Goal: Task Accomplishment & Management: Complete application form

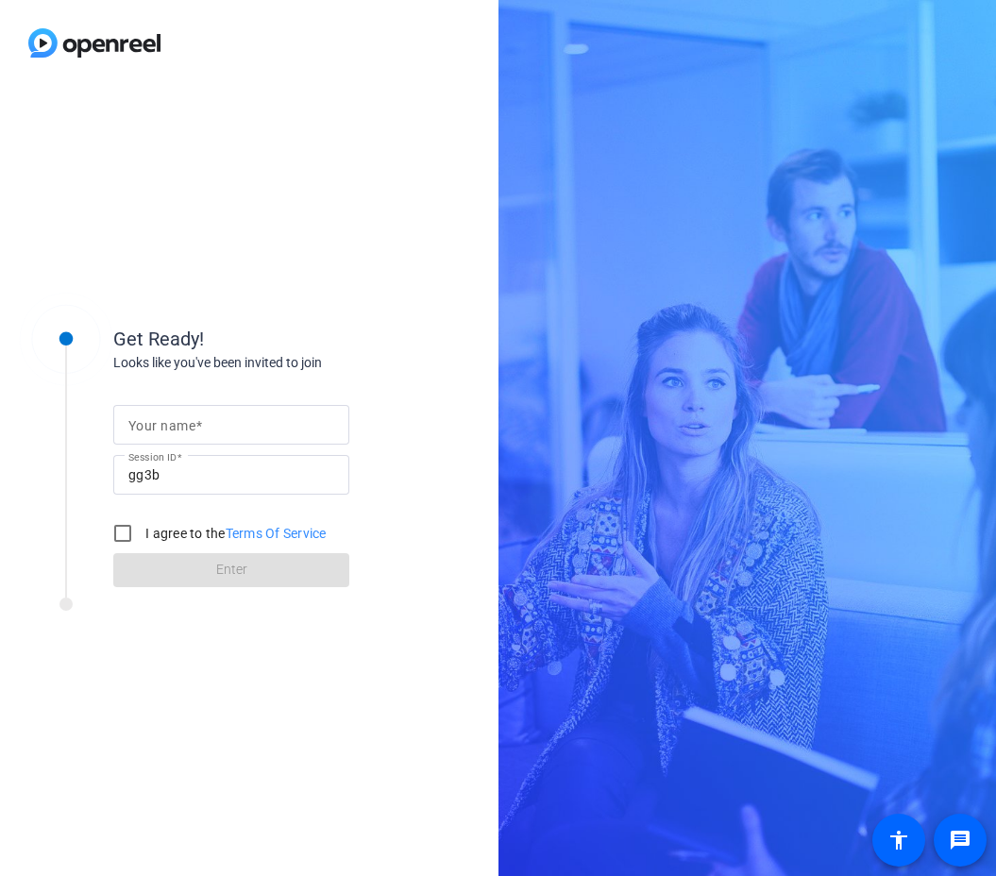
click at [147, 442] on div at bounding box center [231, 425] width 206 height 40
type input "[PERSON_NAME]"
click at [123, 527] on input "I agree to the Terms Of Service" at bounding box center [123, 534] width 38 height 38
checkbox input "true"
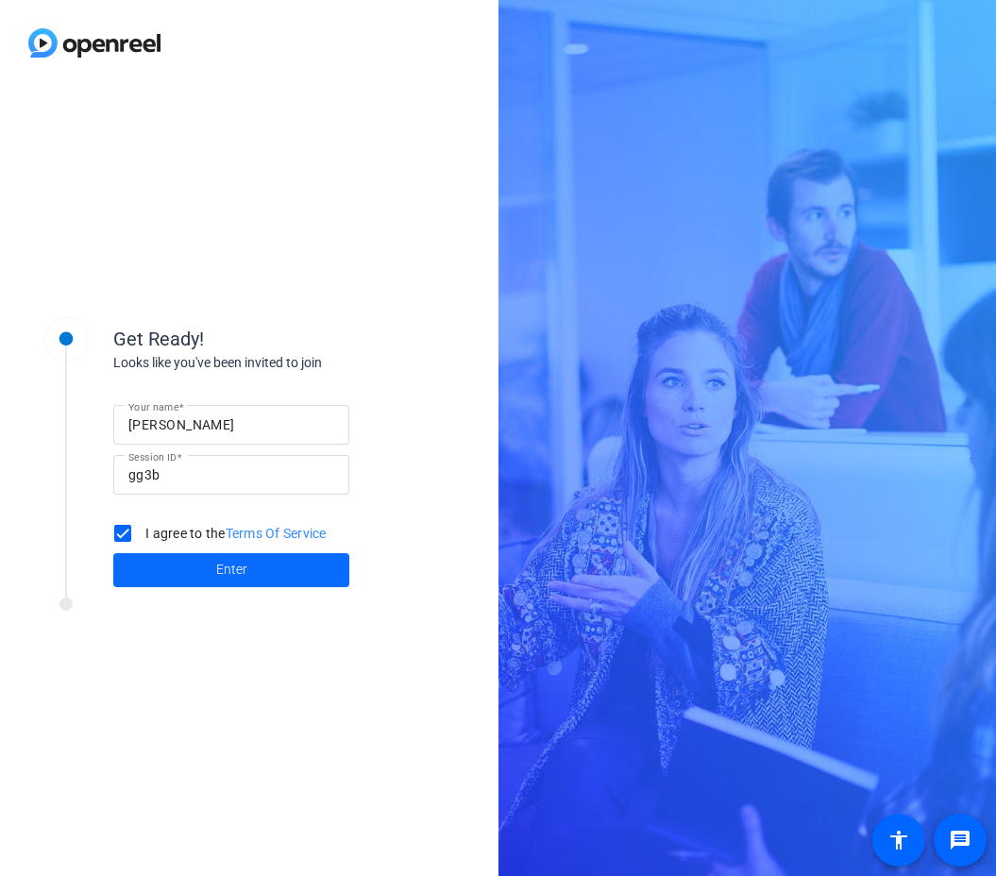
click at [170, 574] on span at bounding box center [231, 570] width 236 height 45
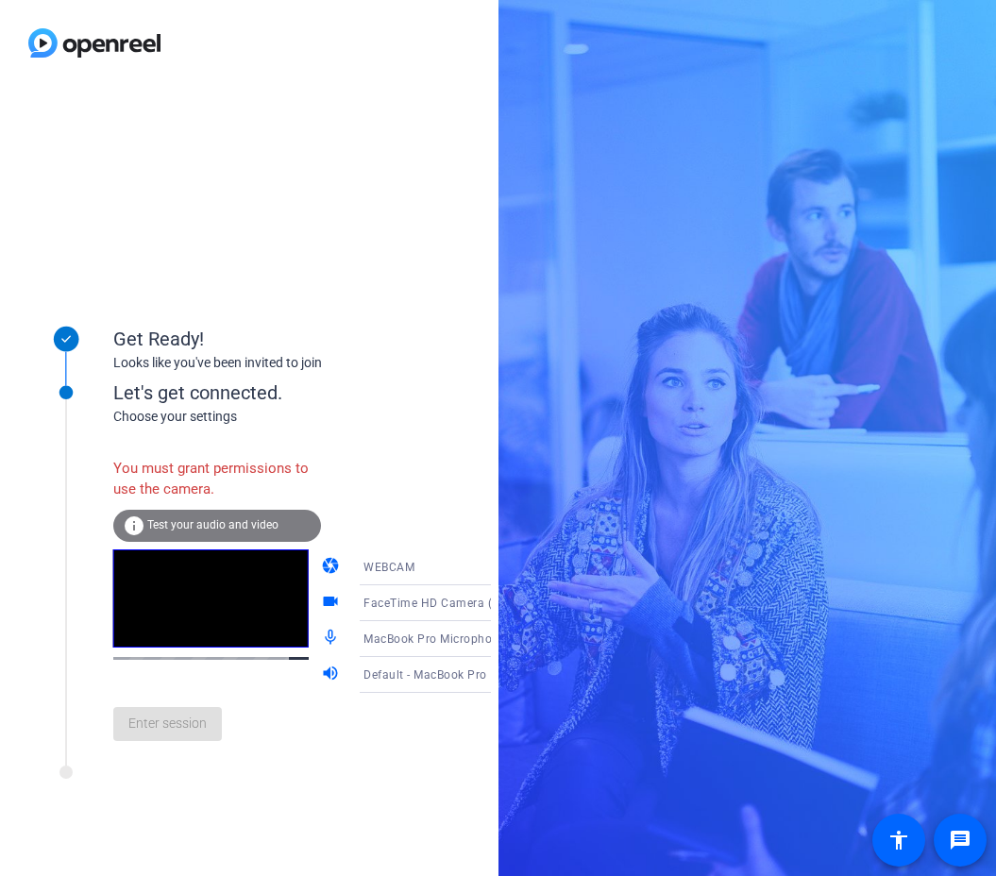
click at [195, 529] on span "Test your audio and video" at bounding box center [212, 524] width 131 height 13
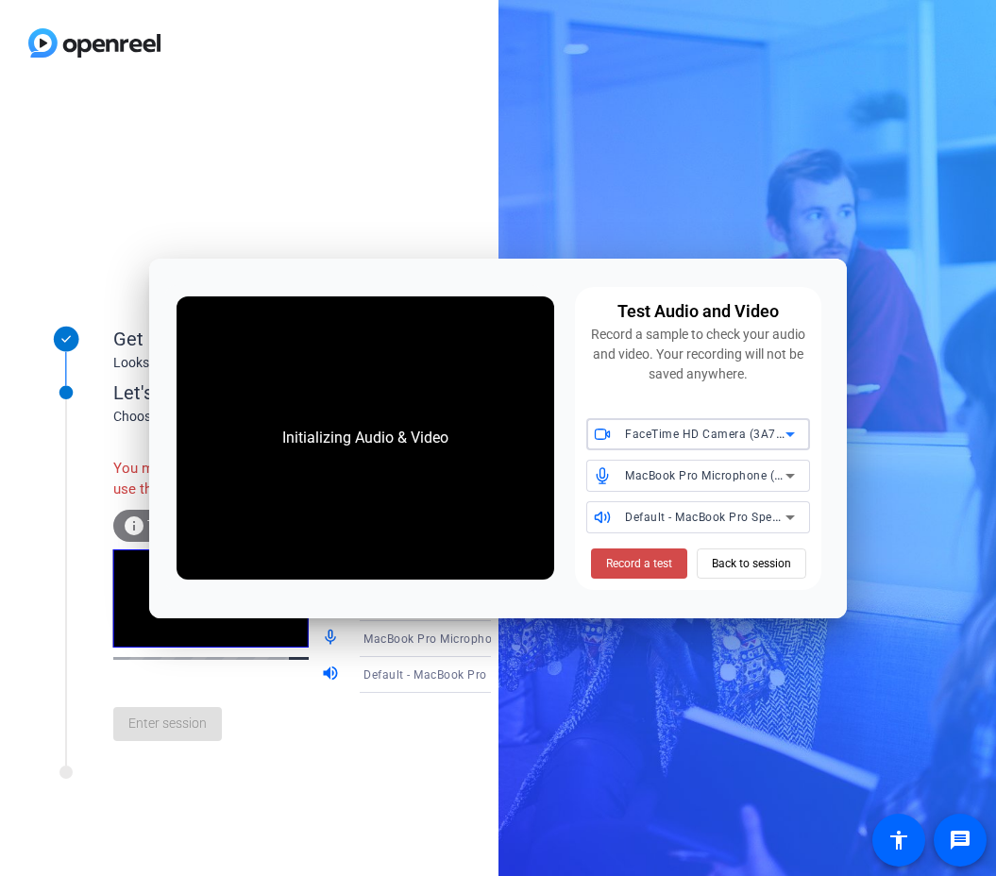
click at [655, 560] on span "Record a test" at bounding box center [639, 563] width 66 height 17
click at [649, 560] on span "Record a test" at bounding box center [639, 563] width 66 height 17
click at [648, 561] on span "Record a test" at bounding box center [639, 563] width 66 height 17
click at [299, 789] on div at bounding box center [255, 778] width 472 height 24
click at [122, 450] on div "You must grant permissions to use the camera." at bounding box center [217, 479] width 208 height 61
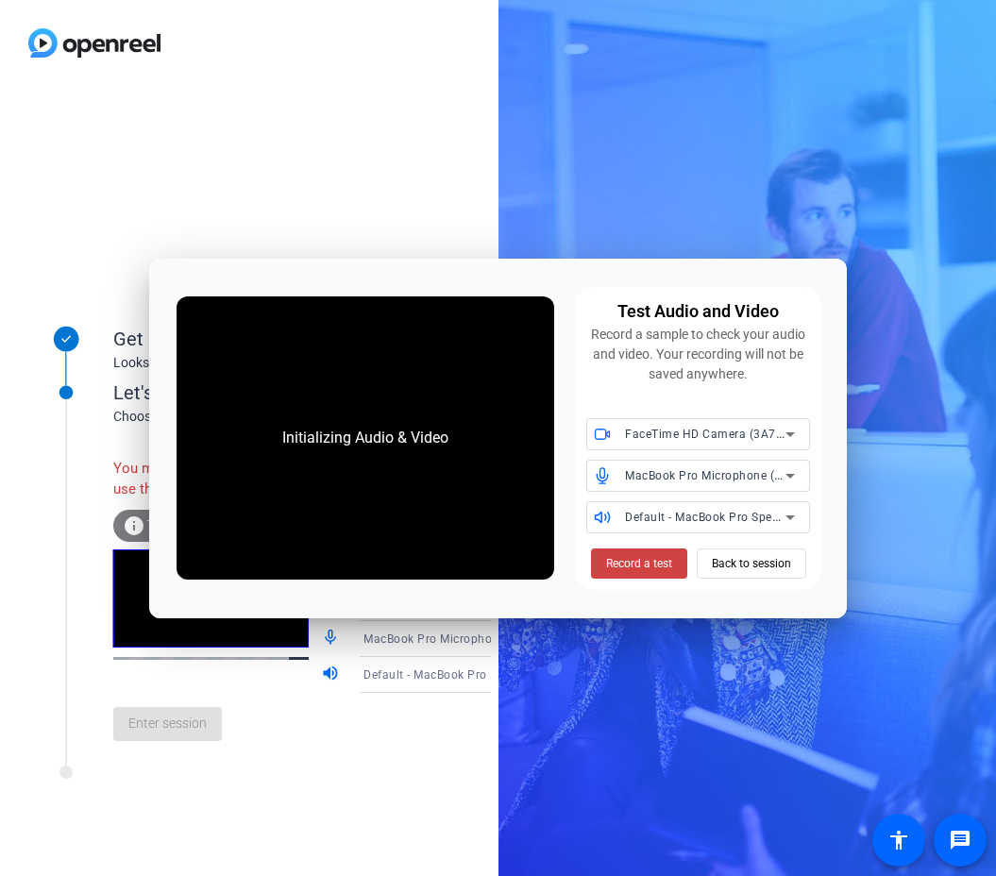
click at [232, 293] on div "Initializing Audio & Video" at bounding box center [354, 438] width 378 height 306
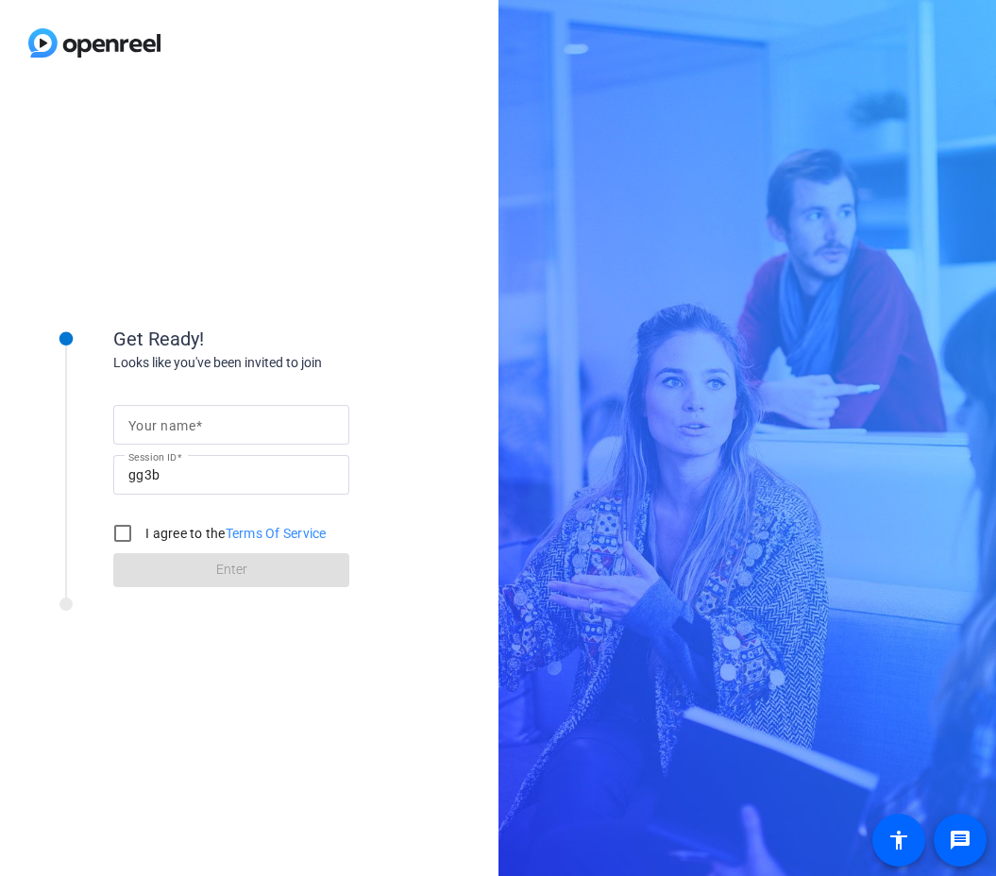
click at [170, 432] on mat-label "Your name" at bounding box center [161, 425] width 67 height 15
click at [170, 432] on input "Your name" at bounding box center [231, 425] width 206 height 23
type input "[PERSON_NAME]"
click at [118, 531] on input "I agree to the Terms Of Service" at bounding box center [123, 534] width 38 height 38
checkbox input "true"
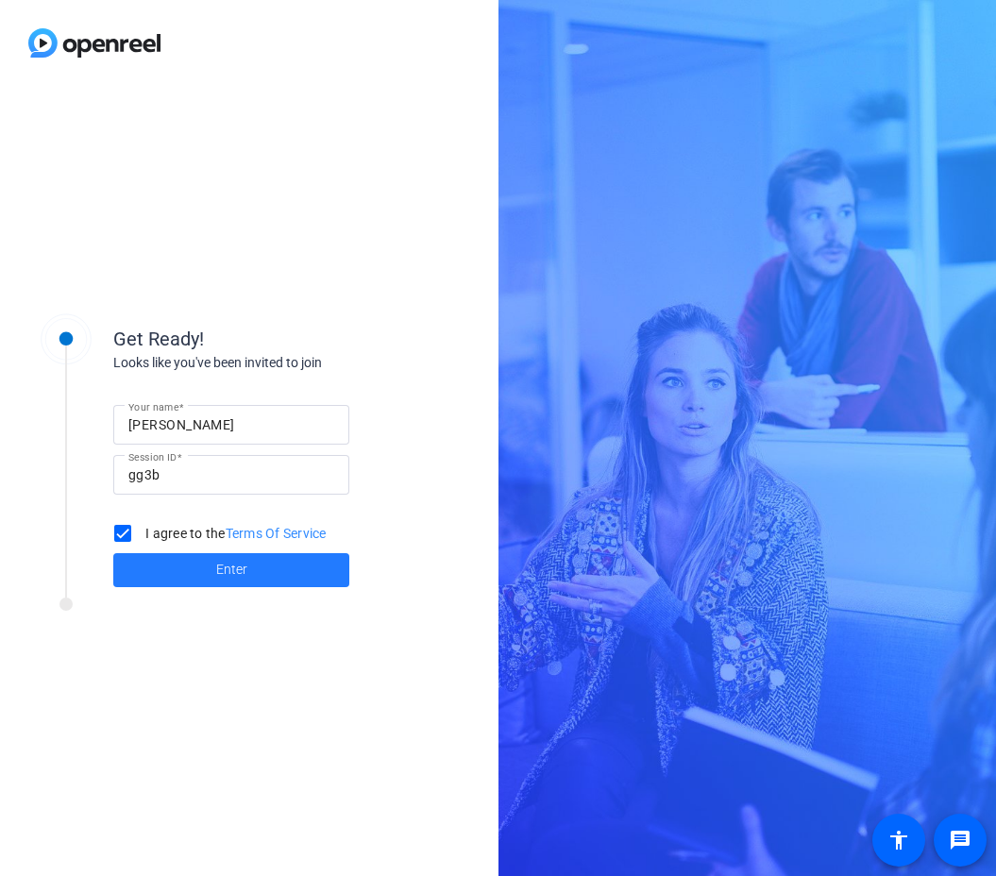
click at [149, 567] on span at bounding box center [231, 570] width 236 height 45
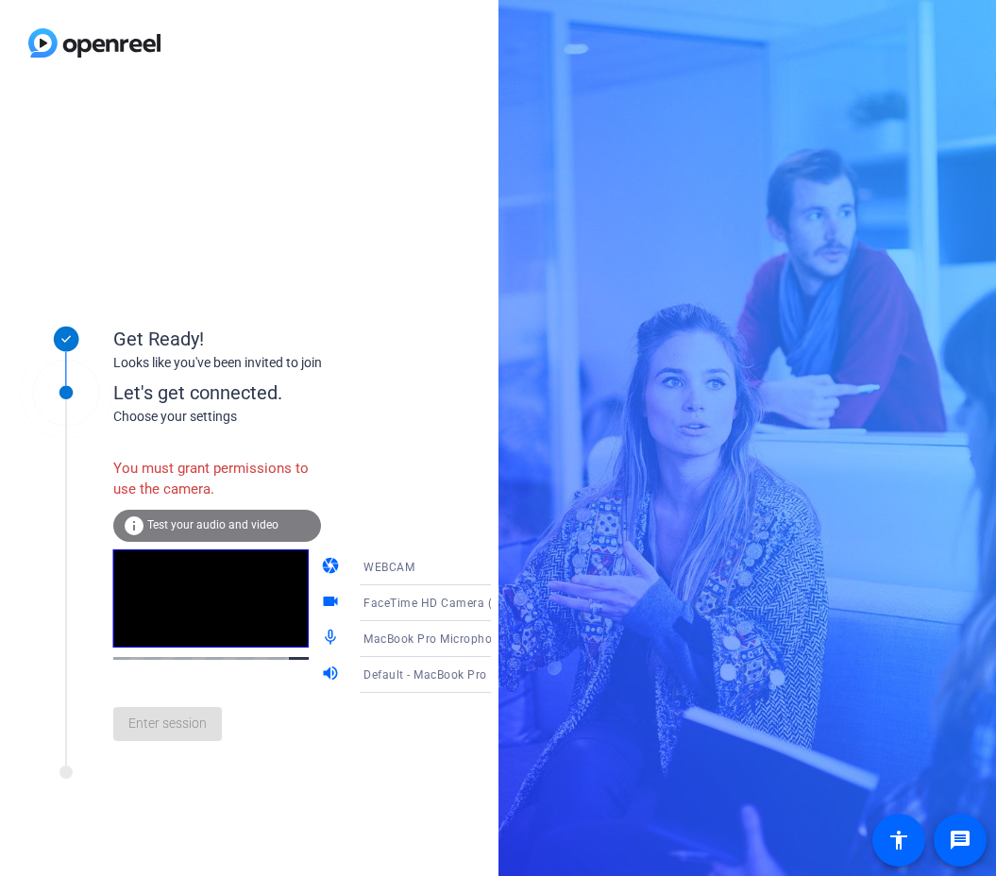
click at [244, 525] on span "Test your audio and video" at bounding box center [212, 524] width 131 height 13
